Goal: Navigation & Orientation: Find specific page/section

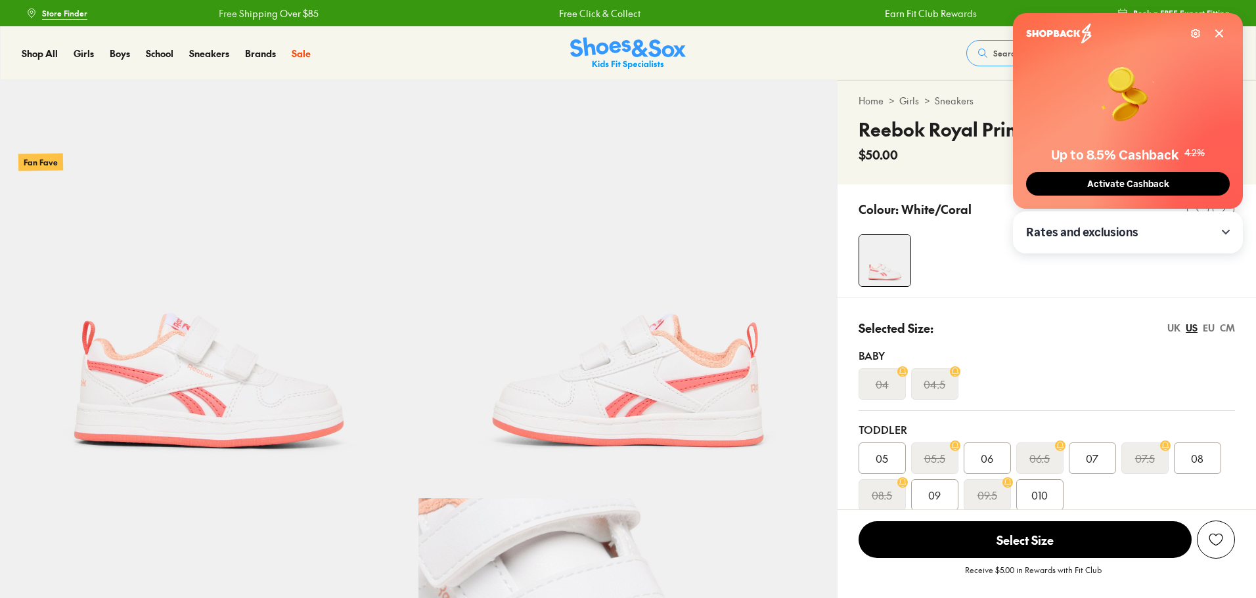
select select "*"
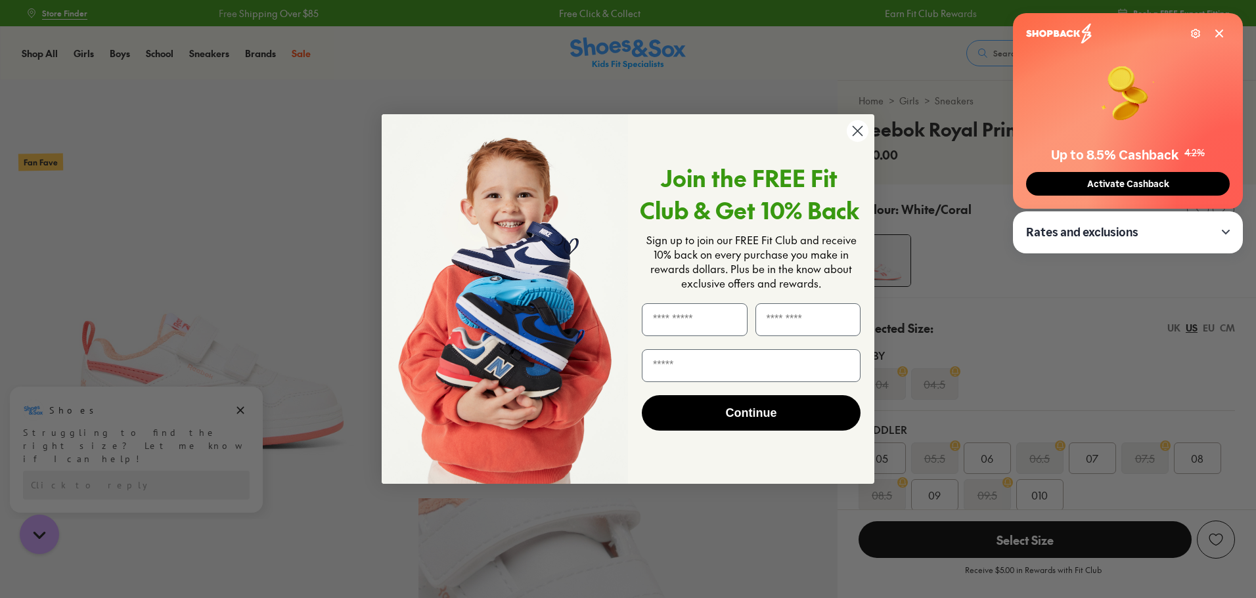
click at [857, 123] on circle "Close dialog" at bounding box center [858, 131] width 22 height 22
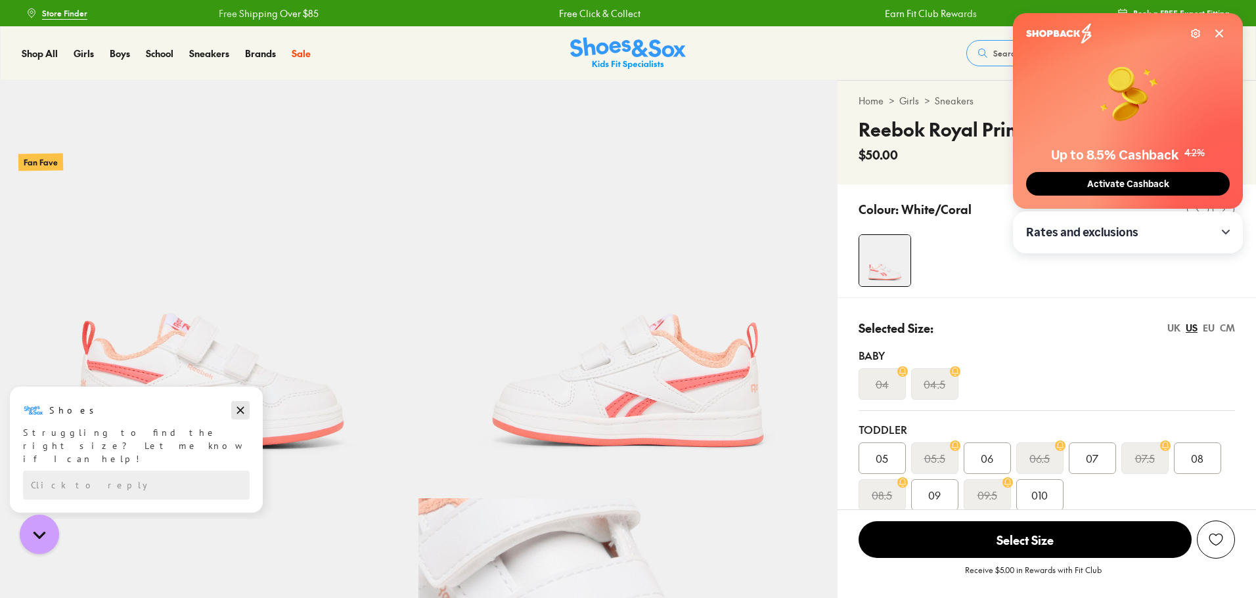
click at [241, 410] on icon "Dismiss campaign" at bounding box center [240, 410] width 7 height 7
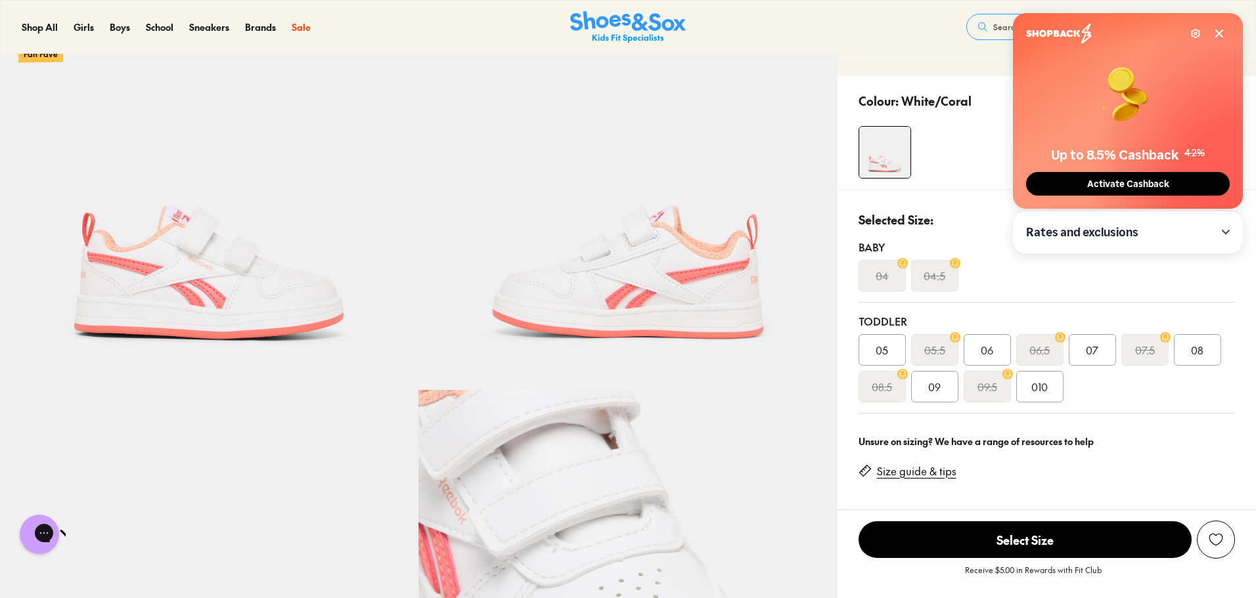
scroll to position [131, 0]
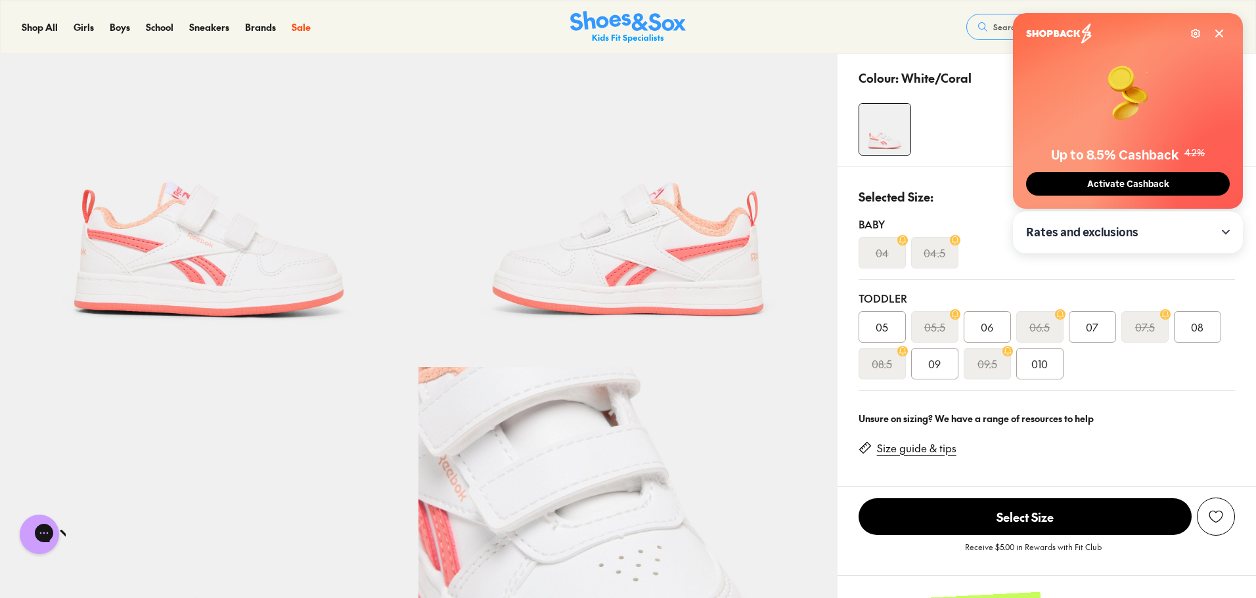
click at [1086, 187] on span "Activate Cashback" at bounding box center [1128, 184] width 90 height 11
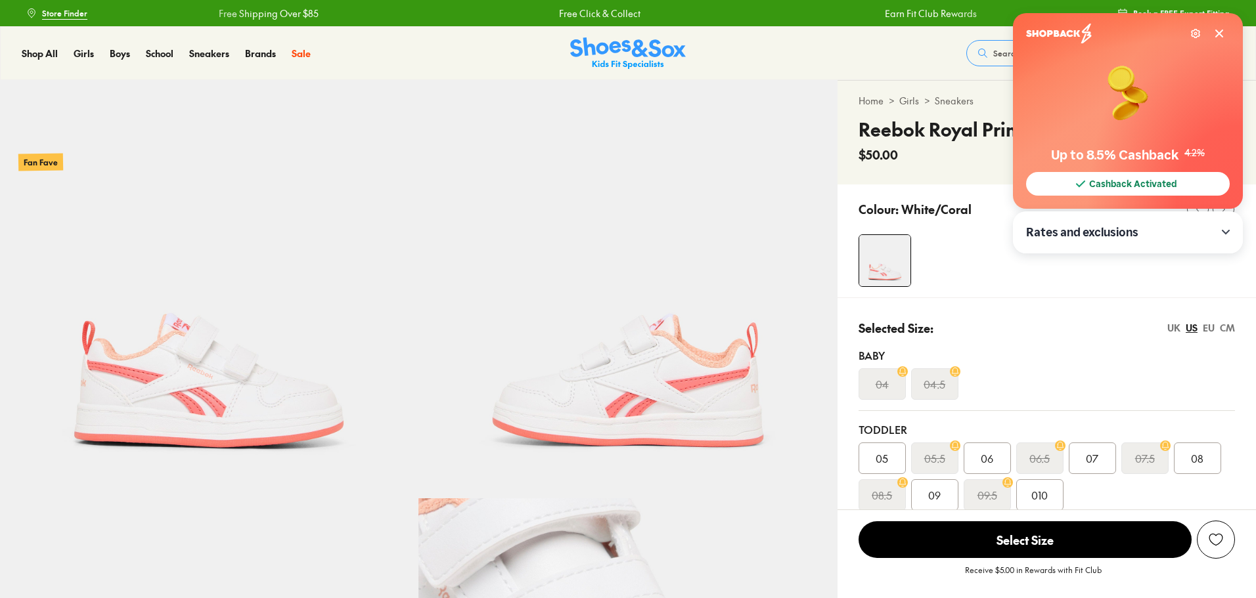
select select "*"
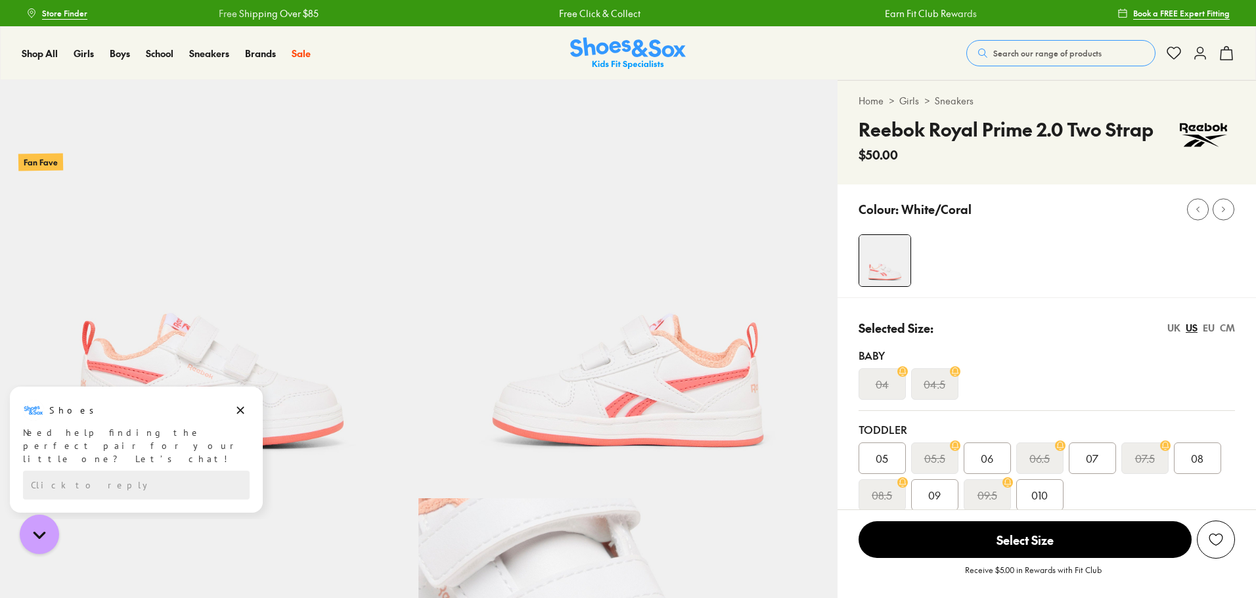
click at [922, 124] on h4 "Reebok Royal Prime 2.0 Two Strap" at bounding box center [1006, 130] width 295 height 28
click at [954, 98] on link "Sneakers" at bounding box center [954, 101] width 39 height 14
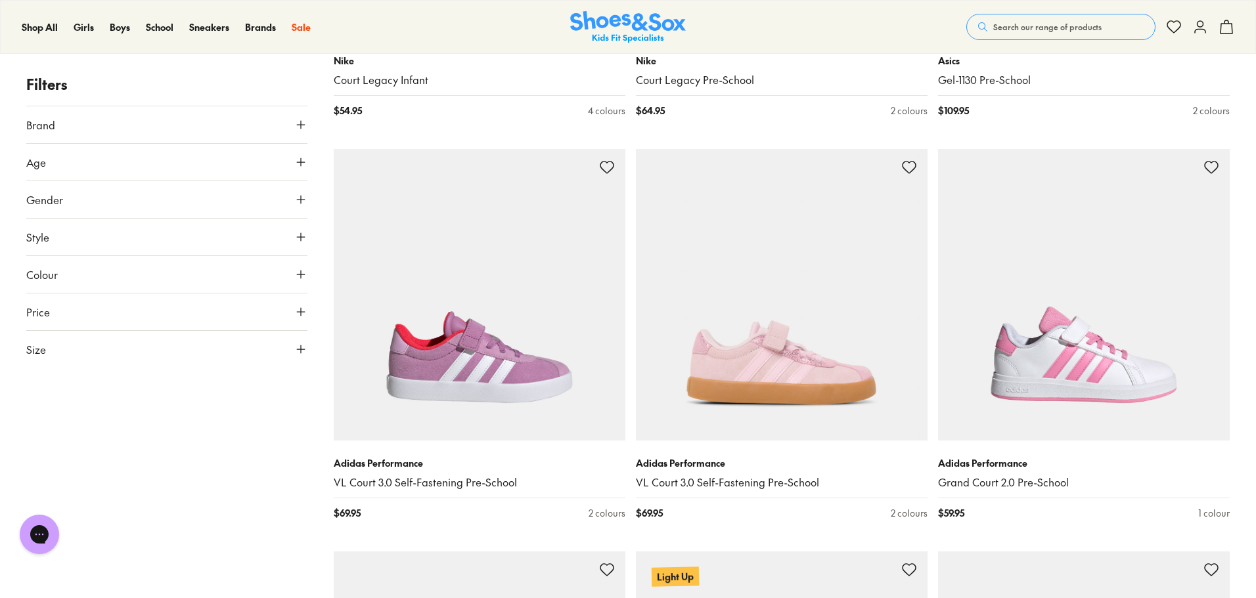
scroll to position [3214, 0]
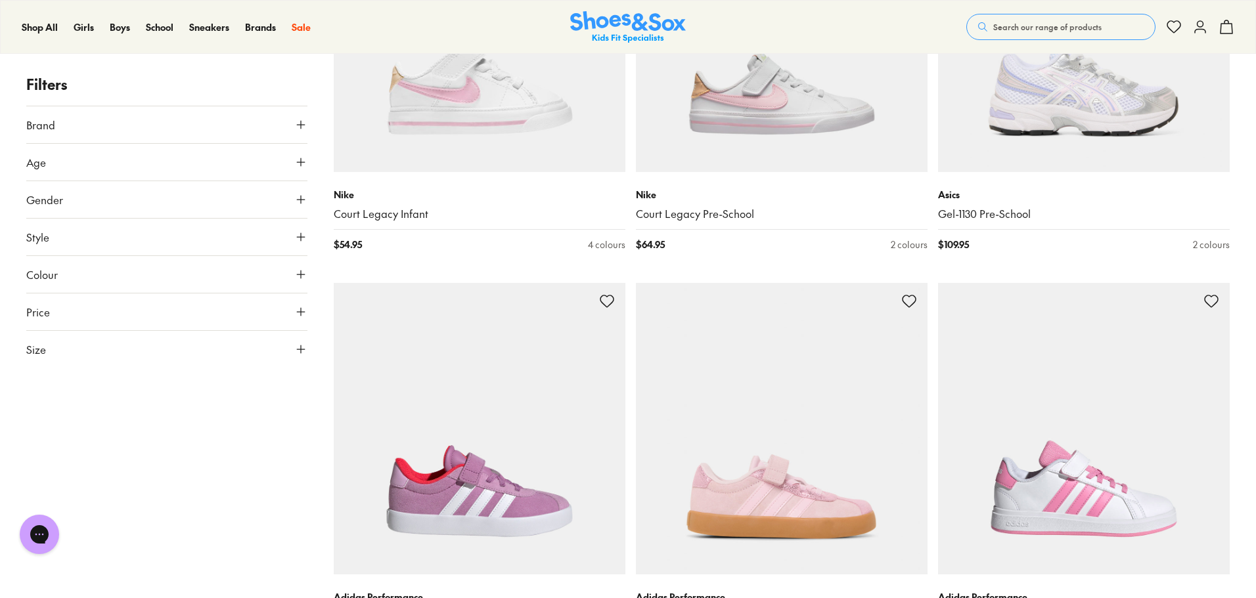
click at [635, 26] on img at bounding box center [628, 27] width 116 height 32
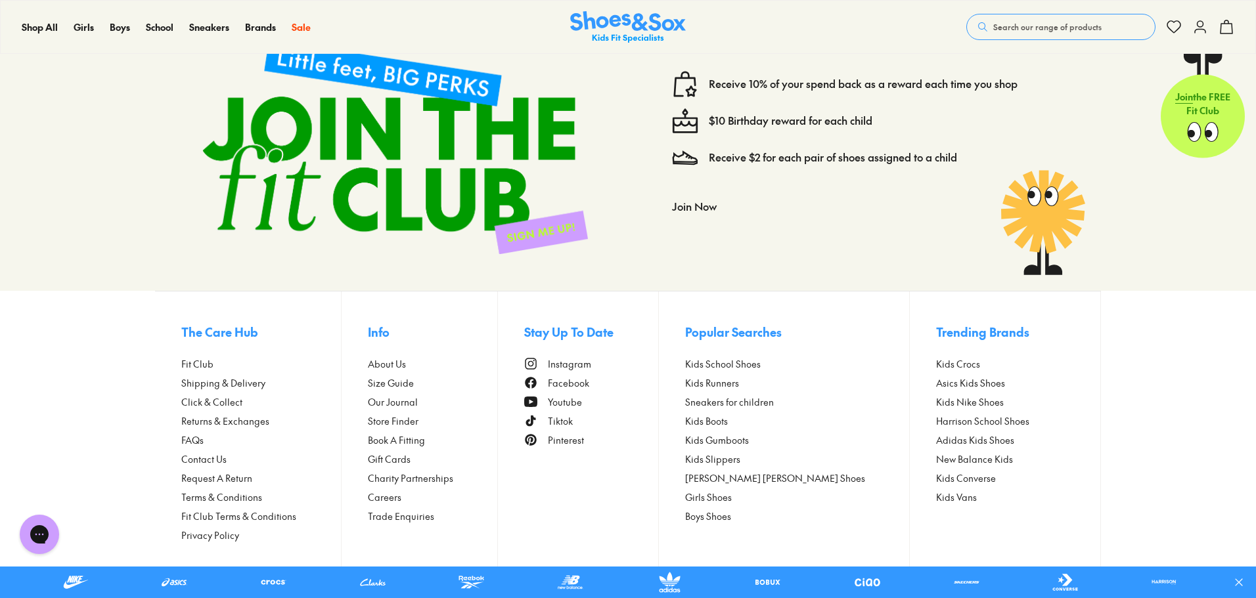
click at [417, 424] on span "Store Finder" at bounding box center [393, 421] width 51 height 14
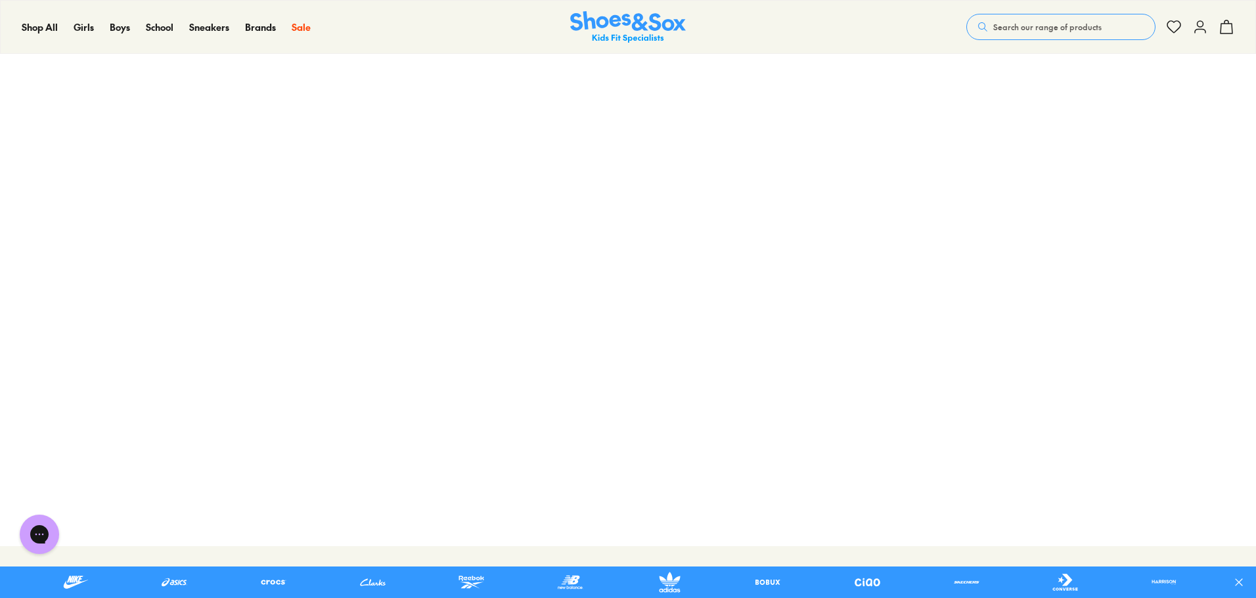
scroll to position [66, 0]
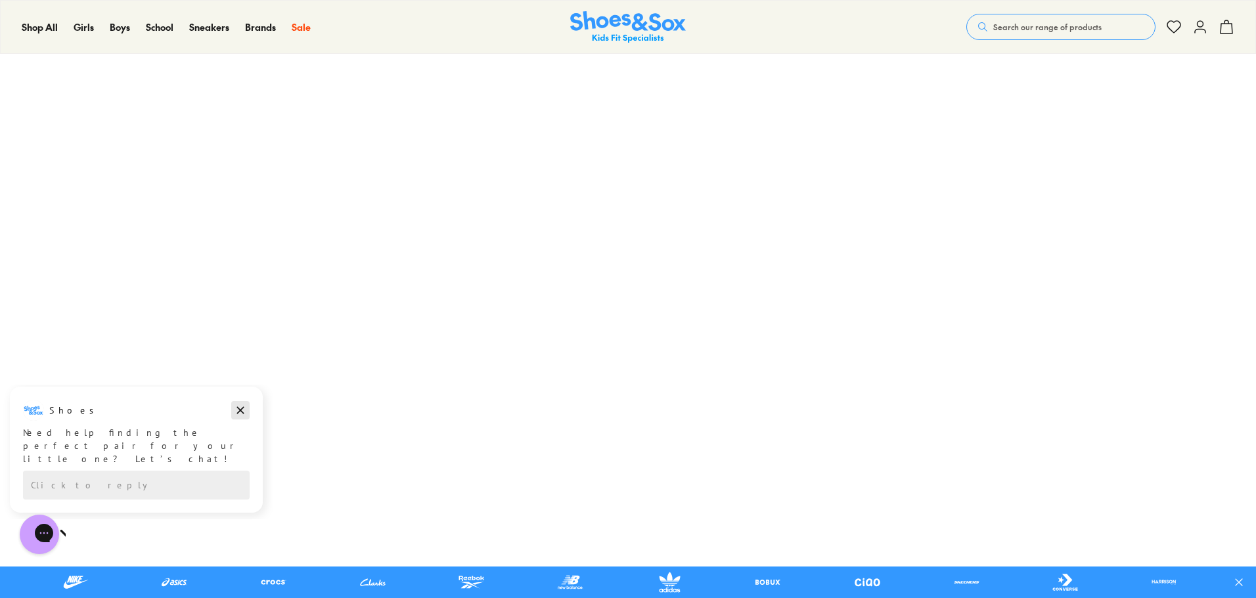
click at [241, 409] on icon "Dismiss campaign" at bounding box center [240, 411] width 13 height 16
